Goal: Information Seeking & Learning: Learn about a topic

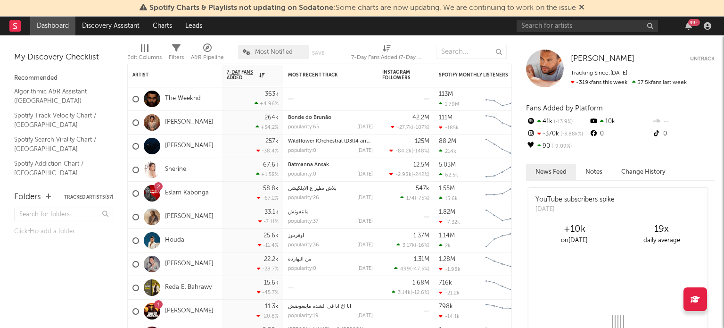
click at [584, 8] on icon at bounding box center [582, 7] width 6 height 8
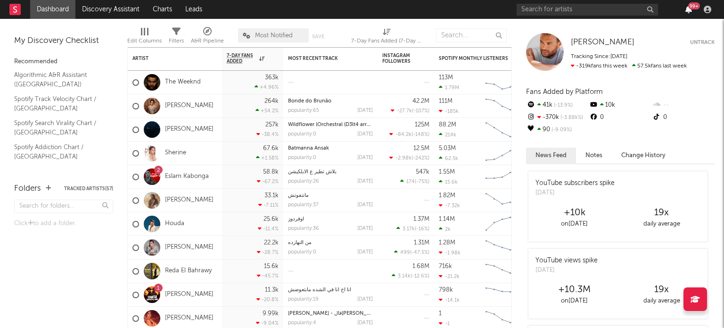
click at [687, 7] on icon "button" at bounding box center [688, 10] width 7 height 8
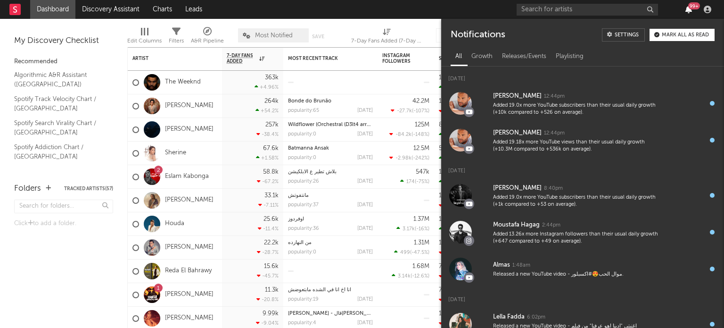
click at [687, 7] on icon "button" at bounding box center [688, 10] width 7 height 8
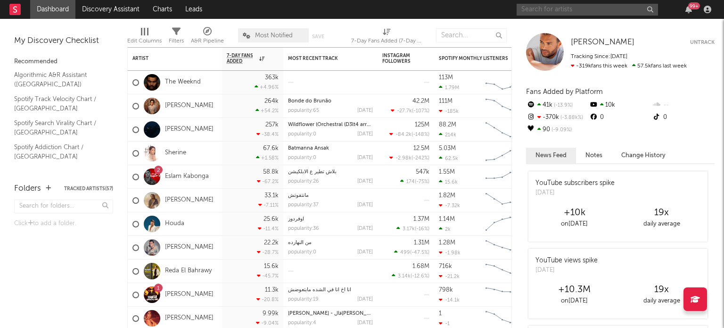
click at [596, 8] on input "text" at bounding box center [587, 10] width 141 height 12
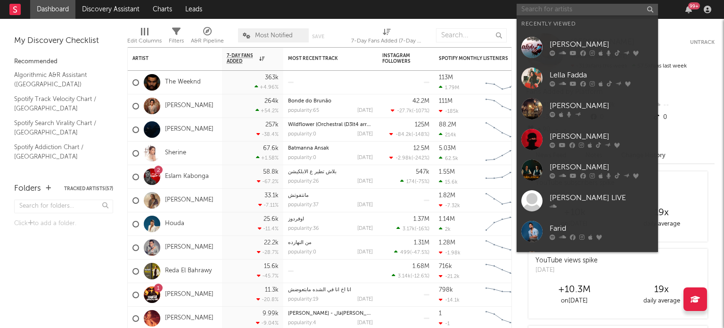
paste input "[URL][DOMAIN_NAME]"
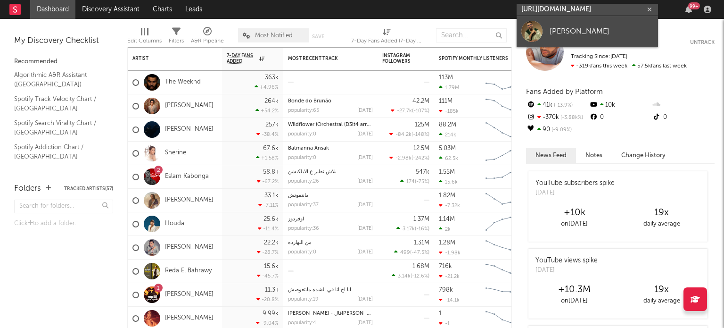
type input "[URL][DOMAIN_NAME]"
click at [528, 33] on div at bounding box center [531, 31] width 21 height 21
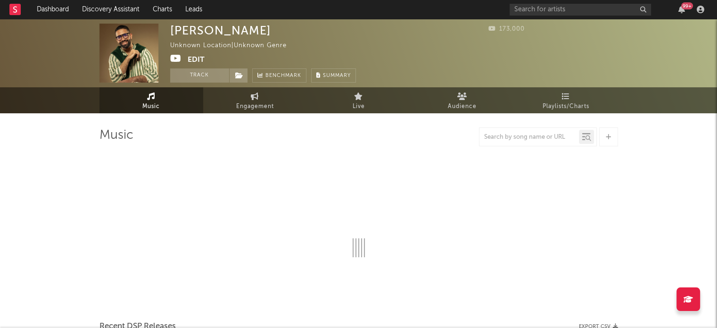
select select "1w"
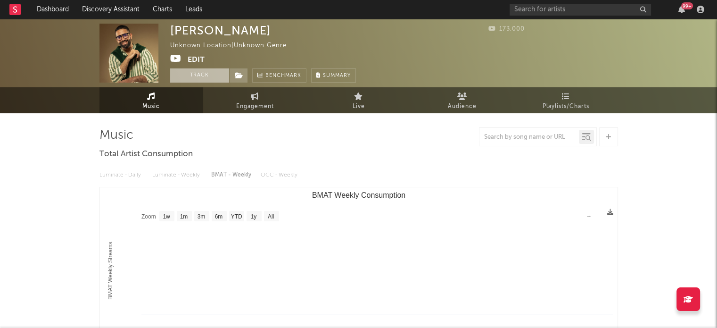
click at [218, 73] on button "Track" at bounding box center [199, 75] width 59 height 14
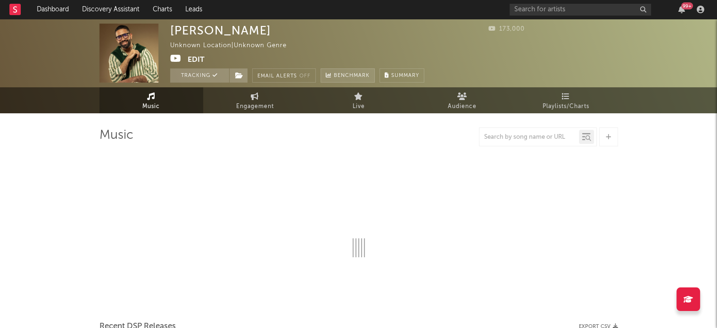
select select "1w"
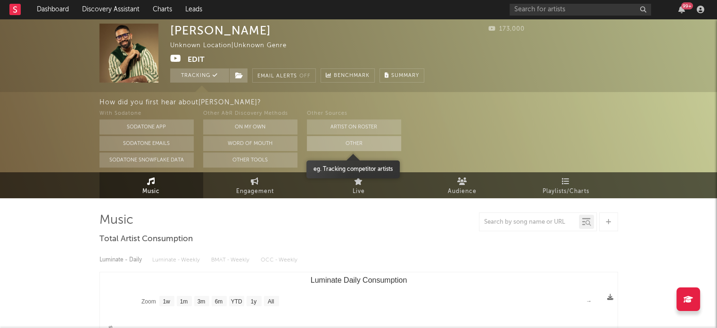
click at [349, 143] on button "Other" at bounding box center [354, 143] width 94 height 15
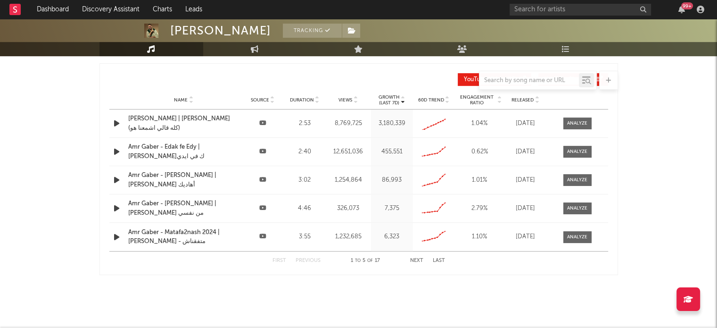
scroll to position [318, 0]
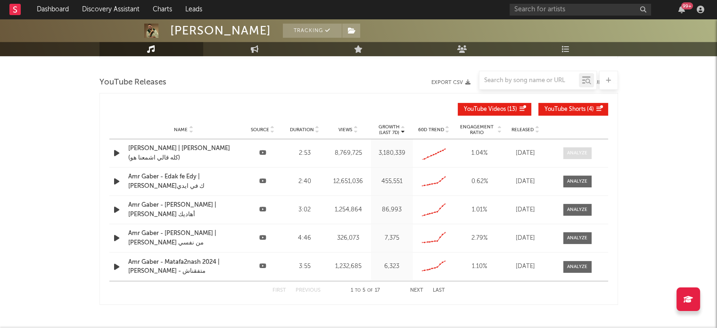
click at [570, 153] on div at bounding box center [577, 152] width 20 height 7
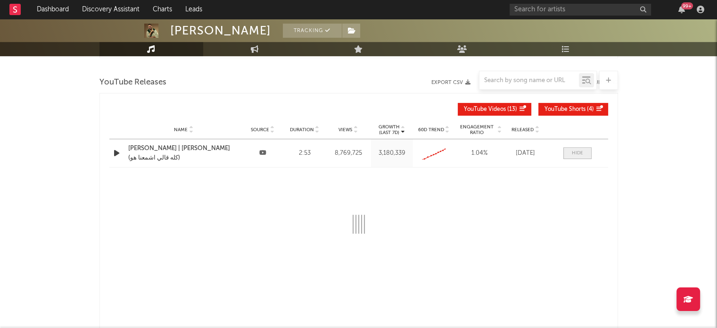
select select "All"
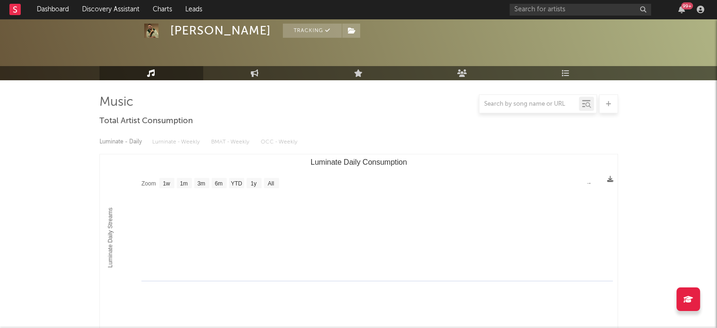
scroll to position [0, 0]
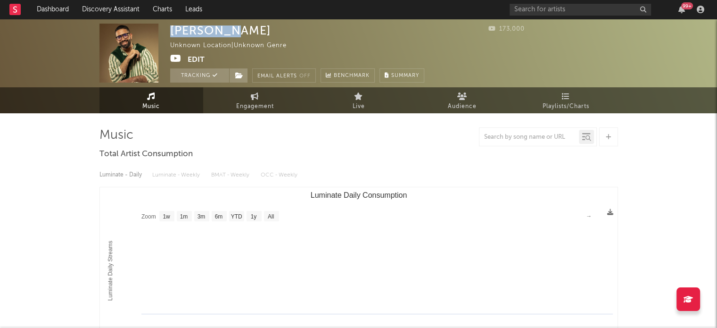
drag, startPoint x: 232, startPoint y: 33, endPoint x: 171, endPoint y: 28, distance: 61.9
click at [171, 28] on div "[PERSON_NAME]" at bounding box center [220, 31] width 101 height 14
copy div "Amr Gaber"
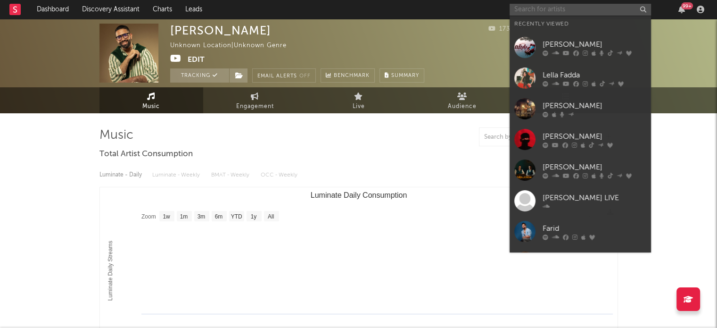
click at [562, 8] on input "text" at bounding box center [580, 10] width 141 height 12
paste input "Amr Gaber"
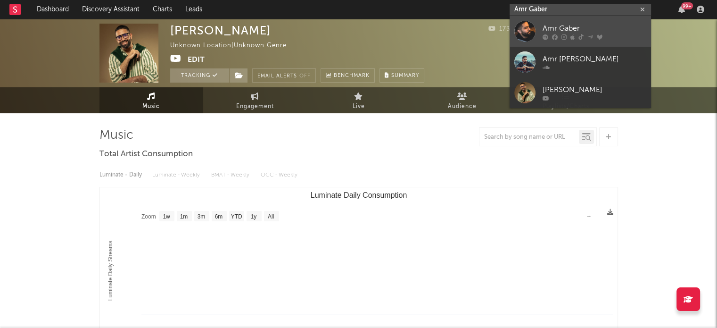
type input "Amr Gaber"
click at [528, 32] on div at bounding box center [524, 31] width 21 height 21
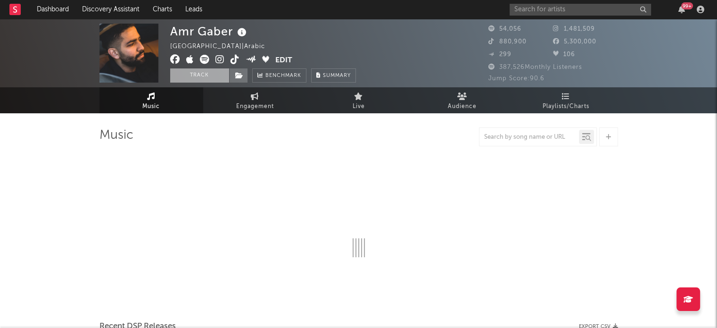
select select "6m"
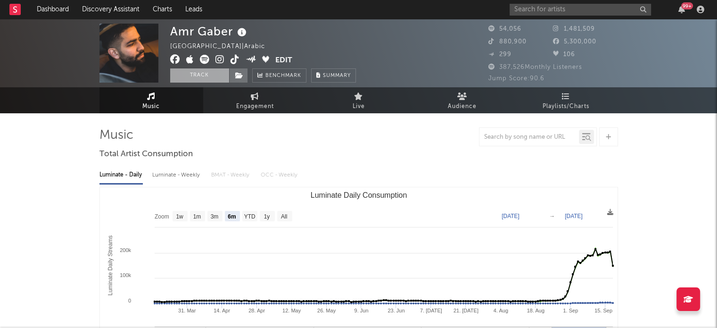
click at [206, 73] on button "Track" at bounding box center [199, 75] width 59 height 14
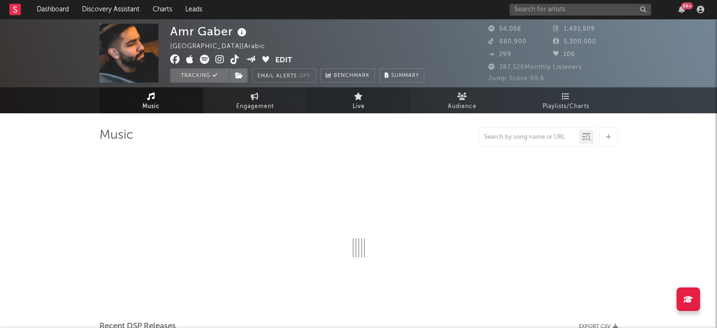
select select "6m"
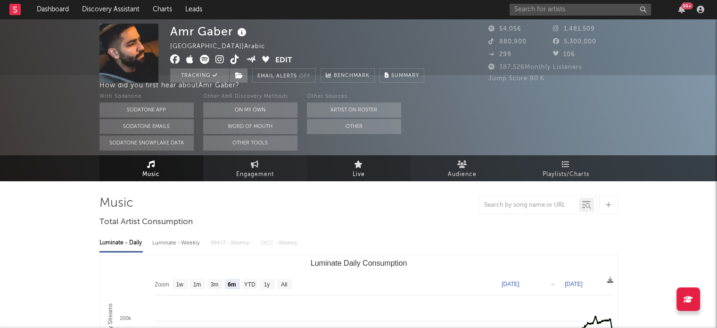
scroll to position [47, 0]
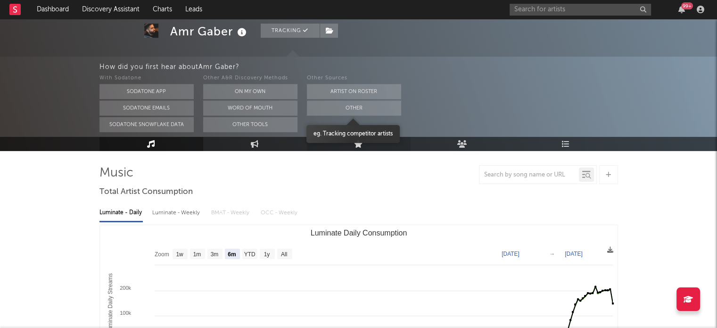
click at [379, 107] on button "Other" at bounding box center [354, 107] width 94 height 15
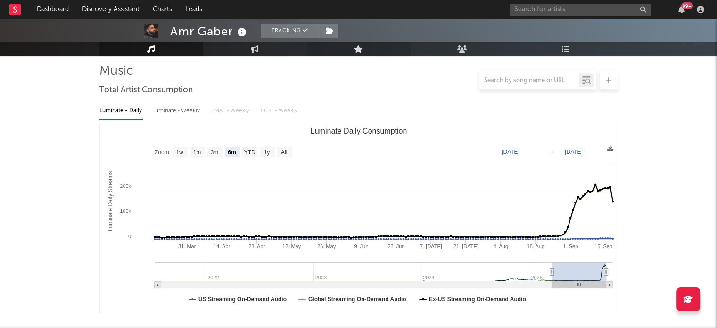
scroll to position [0, 0]
